Goal: Task Accomplishment & Management: Manage account settings

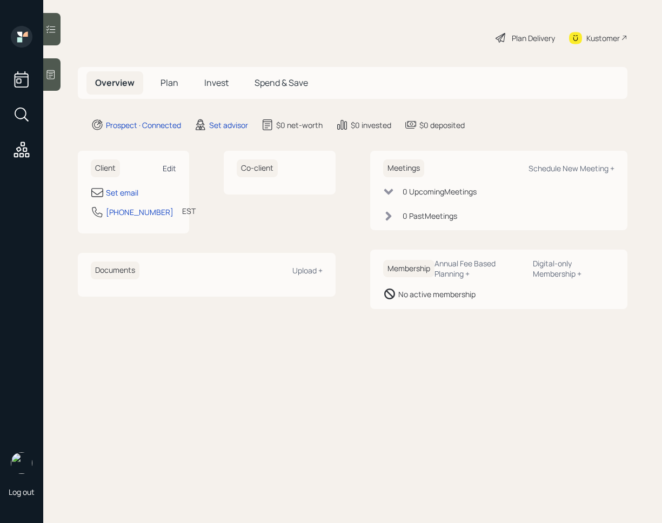
click at [174, 164] on div "Edit" at bounding box center [170, 168] width 14 height 10
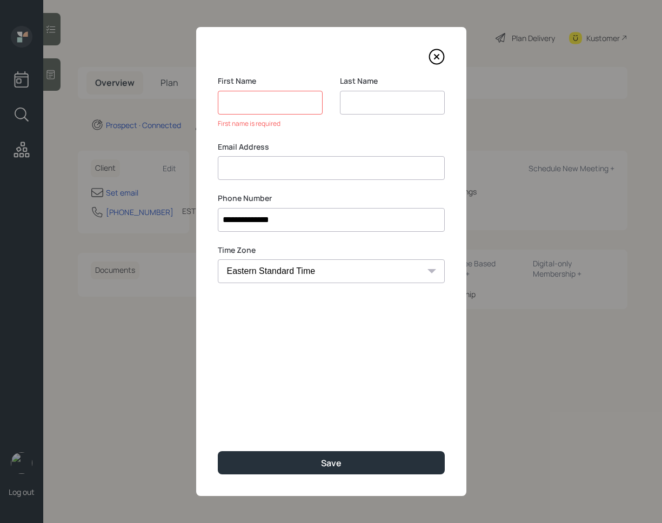
click at [303, 158] on input at bounding box center [331, 168] width 227 height 24
paste input "[PERSON_NAME] [EMAIL_ADDRESS][DOMAIN_NAME]"
drag, startPoint x: 274, startPoint y: 168, endPoint x: 209, endPoint y: 160, distance: 65.8
click at [209, 160] on div "**********" at bounding box center [331, 261] width 270 height 469
type input "[EMAIL_ADDRESS][DOMAIN_NAME]"
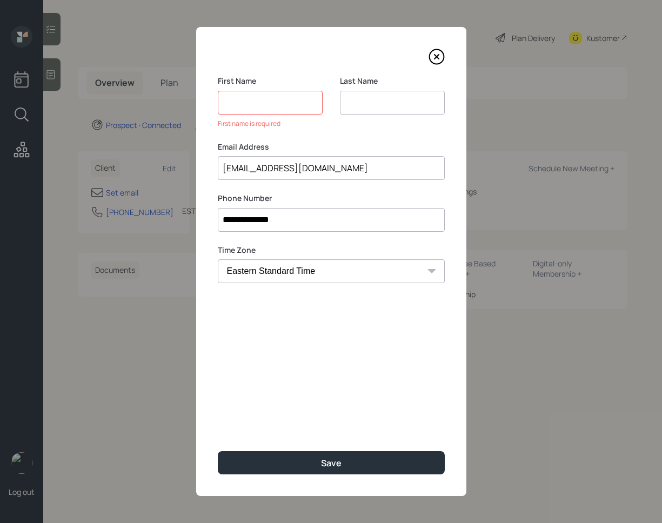
click at [251, 102] on input at bounding box center [270, 103] width 105 height 24
paste input "[PERSON_NAME]"
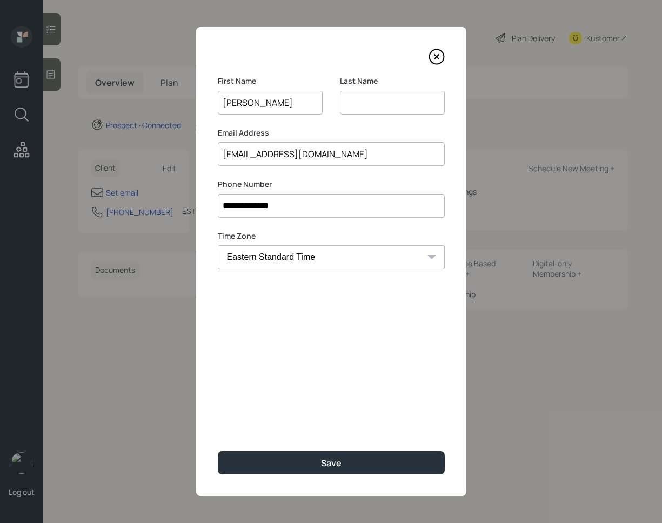
click at [254, 102] on input "[PERSON_NAME]" at bounding box center [270, 103] width 105 height 24
type input "[PERSON_NAME]"
click at [365, 101] on input at bounding box center [392, 103] width 105 height 24
paste input "[PERSON_NAME]"
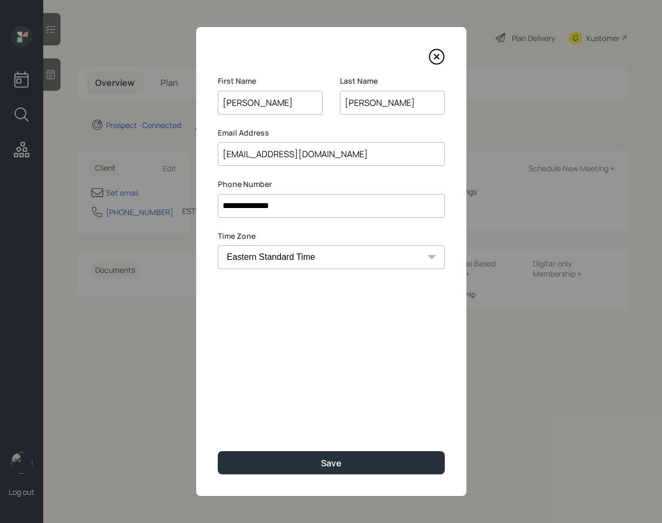
type input "[PERSON_NAME]"
click at [241, 154] on input "[EMAIL_ADDRESS][DOMAIN_NAME]" at bounding box center [331, 154] width 227 height 24
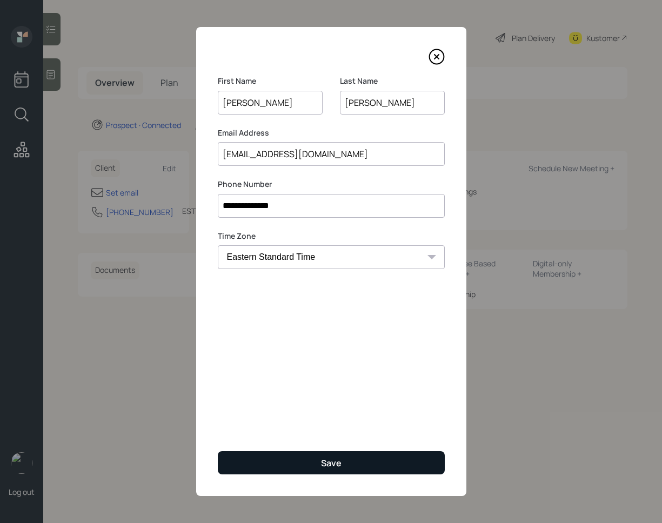
type input "[EMAIL_ADDRESS][DOMAIN_NAME]"
click at [342, 464] on button "Save" at bounding box center [331, 462] width 227 height 23
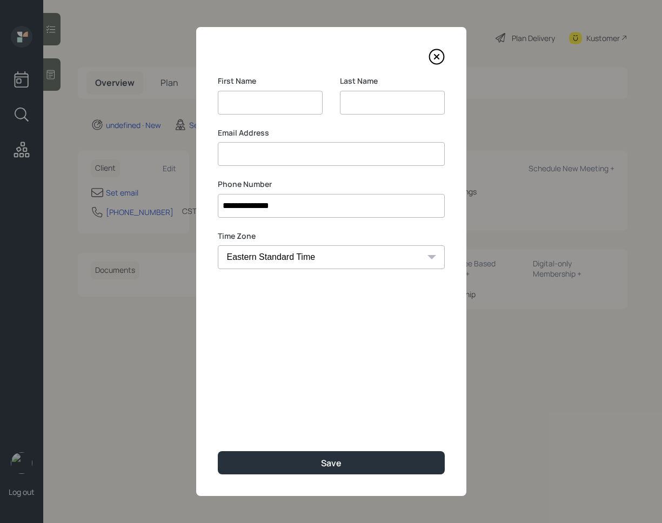
select select "America/Chicago"
